Goal: Task Accomplishment & Management: Manage account settings

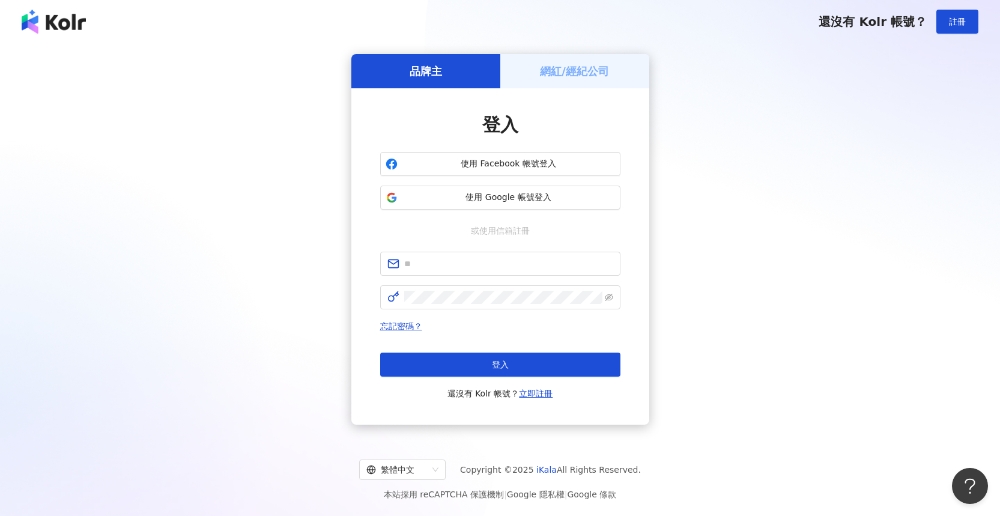
click at [558, 77] on h5 "網紅/經紀公司" at bounding box center [574, 71] width 69 height 15
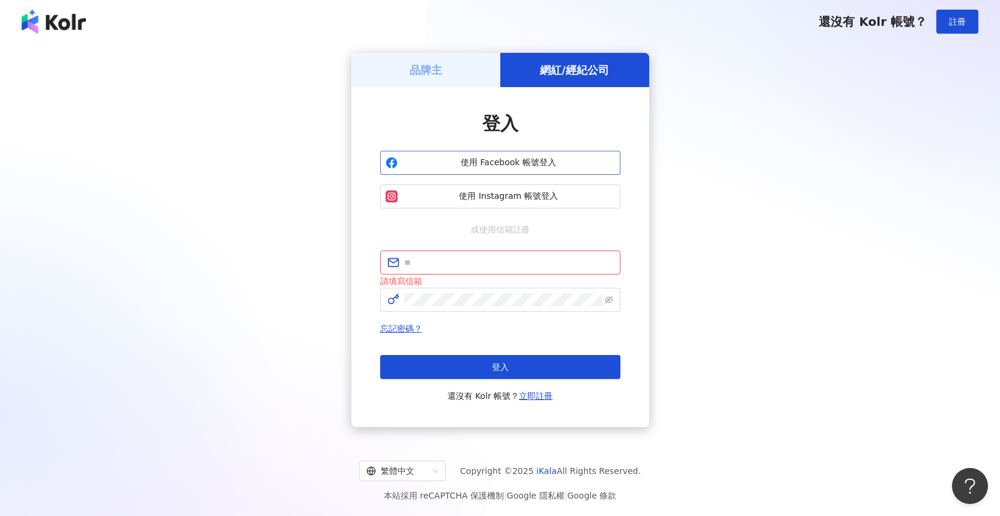
click at [505, 157] on span "使用 Facebook 帳號登入" at bounding box center [508, 163] width 213 height 12
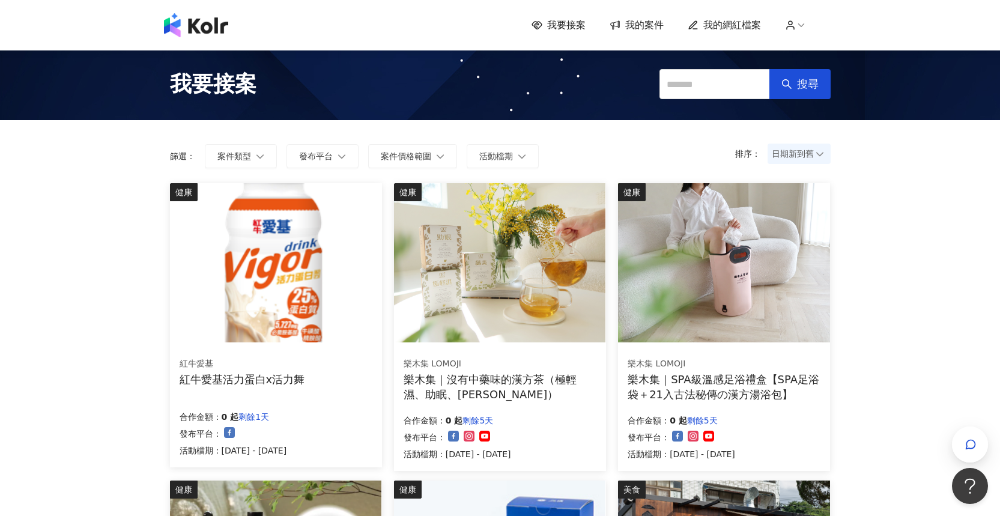
click at [632, 25] on span "我的案件" at bounding box center [644, 25] width 38 height 13
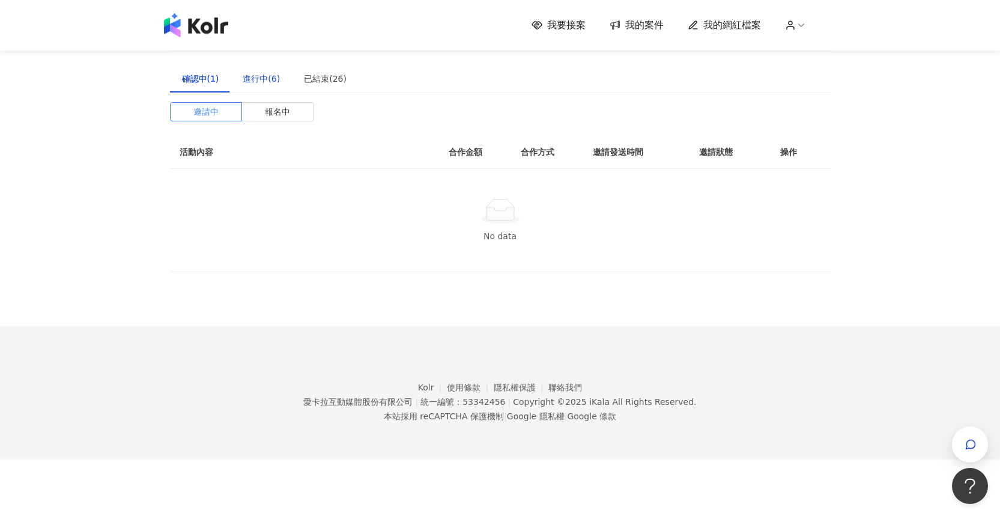
click at [252, 79] on div "進行中(6)" at bounding box center [261, 78] width 37 height 13
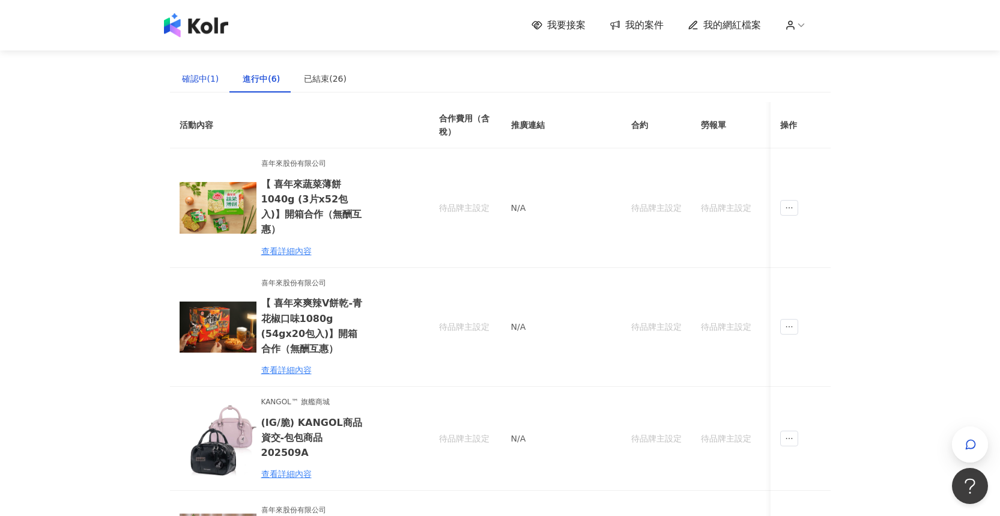
click at [196, 79] on div "確認中(1)" at bounding box center [200, 78] width 37 height 13
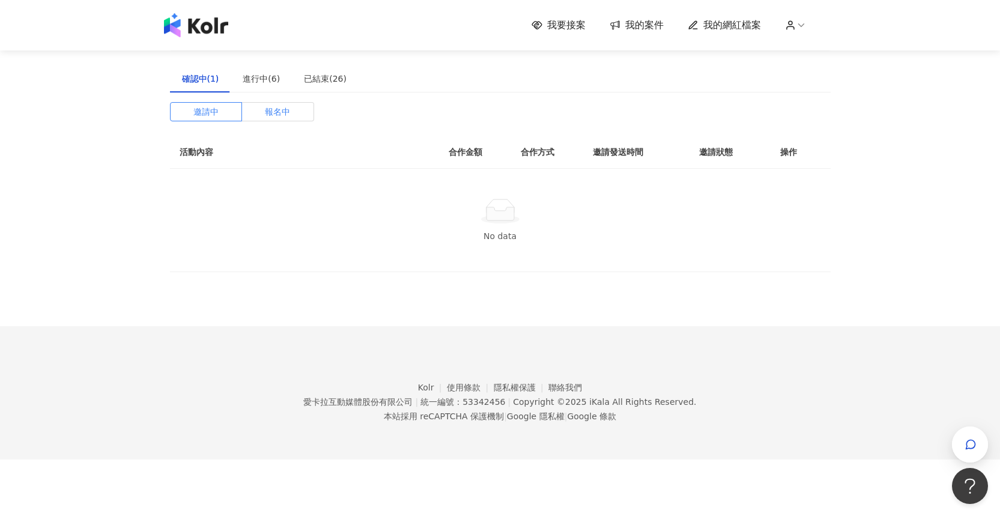
click at [278, 113] on span "報名中" at bounding box center [277, 112] width 25 height 18
